Goal: Find specific fact: Find specific fact

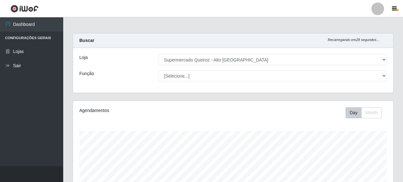
select select "496"
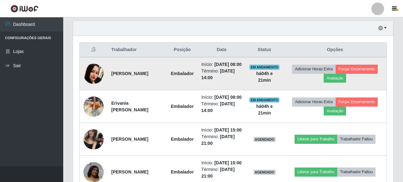
scroll to position [131, 320]
drag, startPoint x: 112, startPoint y: 74, endPoint x: 154, endPoint y: 82, distance: 42.6
click at [154, 82] on td "[PERSON_NAME]" at bounding box center [137, 73] width 60 height 33
copy strong "[PERSON_NAME]"
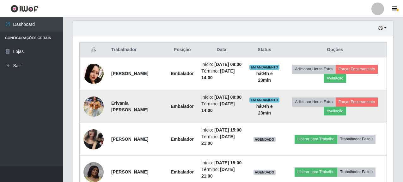
click at [123, 105] on td "Erivania [PERSON_NAME]" at bounding box center [137, 106] width 60 height 33
drag, startPoint x: 110, startPoint y: 111, endPoint x: 126, endPoint y: 120, distance: 18.8
click at [126, 120] on td "Erivania [PERSON_NAME]" at bounding box center [137, 106] width 60 height 33
copy strong "Erivania [PERSON_NAME]"
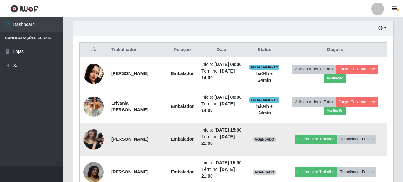
click at [127, 149] on td "[PERSON_NAME]" at bounding box center [137, 139] width 60 height 33
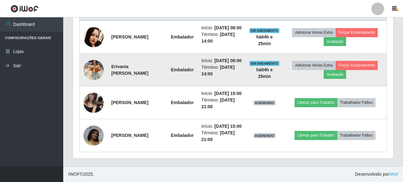
scroll to position [283, 0]
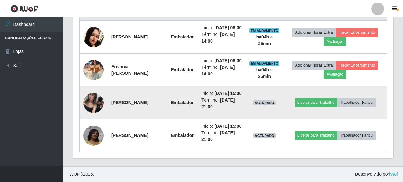
drag, startPoint x: 112, startPoint y: 89, endPoint x: 127, endPoint y: 96, distance: 17.1
click at [127, 96] on td "[PERSON_NAME]" at bounding box center [137, 103] width 60 height 33
copy strong "[PERSON_NAME]"
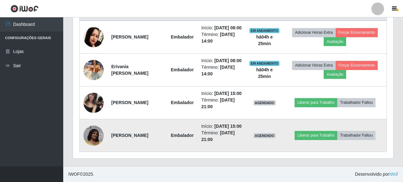
drag, startPoint x: 111, startPoint y: 132, endPoint x: 166, endPoint y: 135, distance: 55.4
click at [166, 135] on td "[PERSON_NAME]" at bounding box center [137, 135] width 60 height 33
copy strong "[PERSON_NAME]"
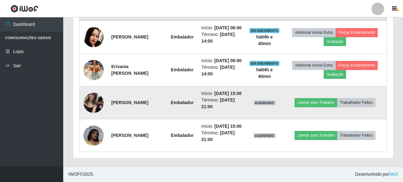
click at [139, 87] on td "[PERSON_NAME]" at bounding box center [137, 103] width 60 height 33
